Goal: Find specific page/section: Find specific page/section

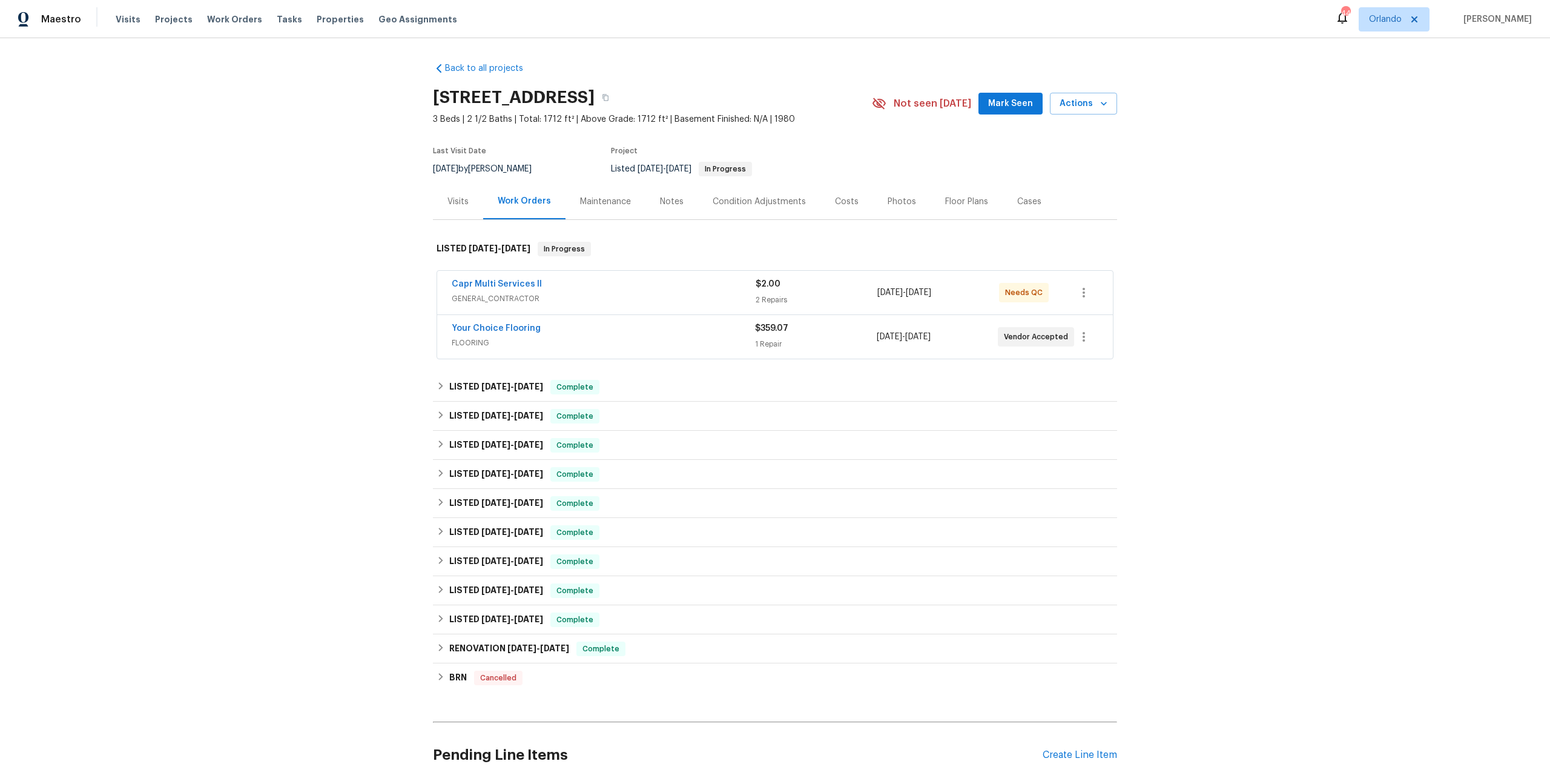
click at [833, 208] on div "Costs" at bounding box center [847, 202] width 52 height 36
